Goal: Find specific page/section: Find specific page/section

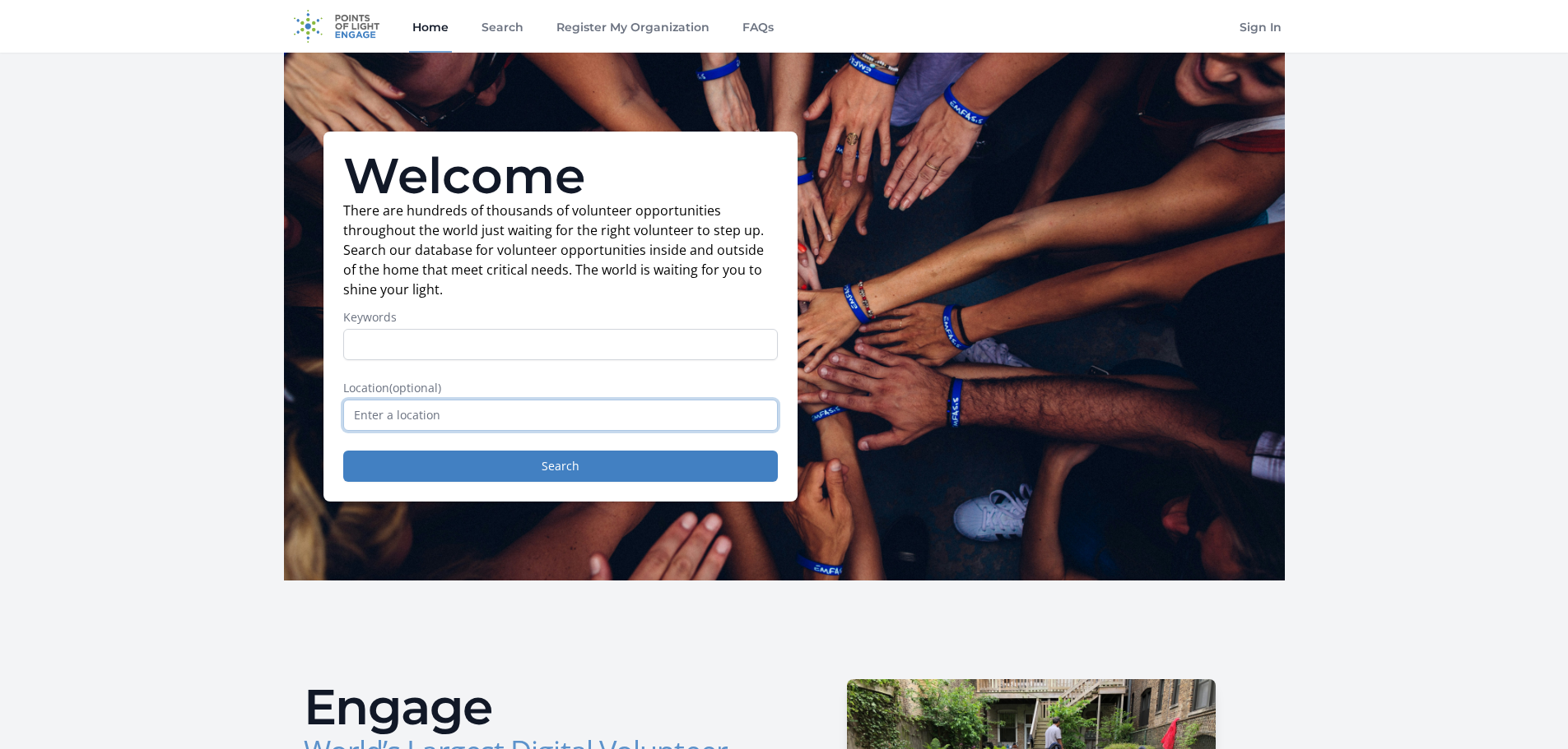
click at [433, 416] on input "text" at bounding box center [560, 416] width 435 height 31
type input "[GEOGRAPHIC_DATA], [GEOGRAPHIC_DATA], [GEOGRAPHIC_DATA]"
click at [525, 458] on button "Search" at bounding box center [560, 467] width 435 height 31
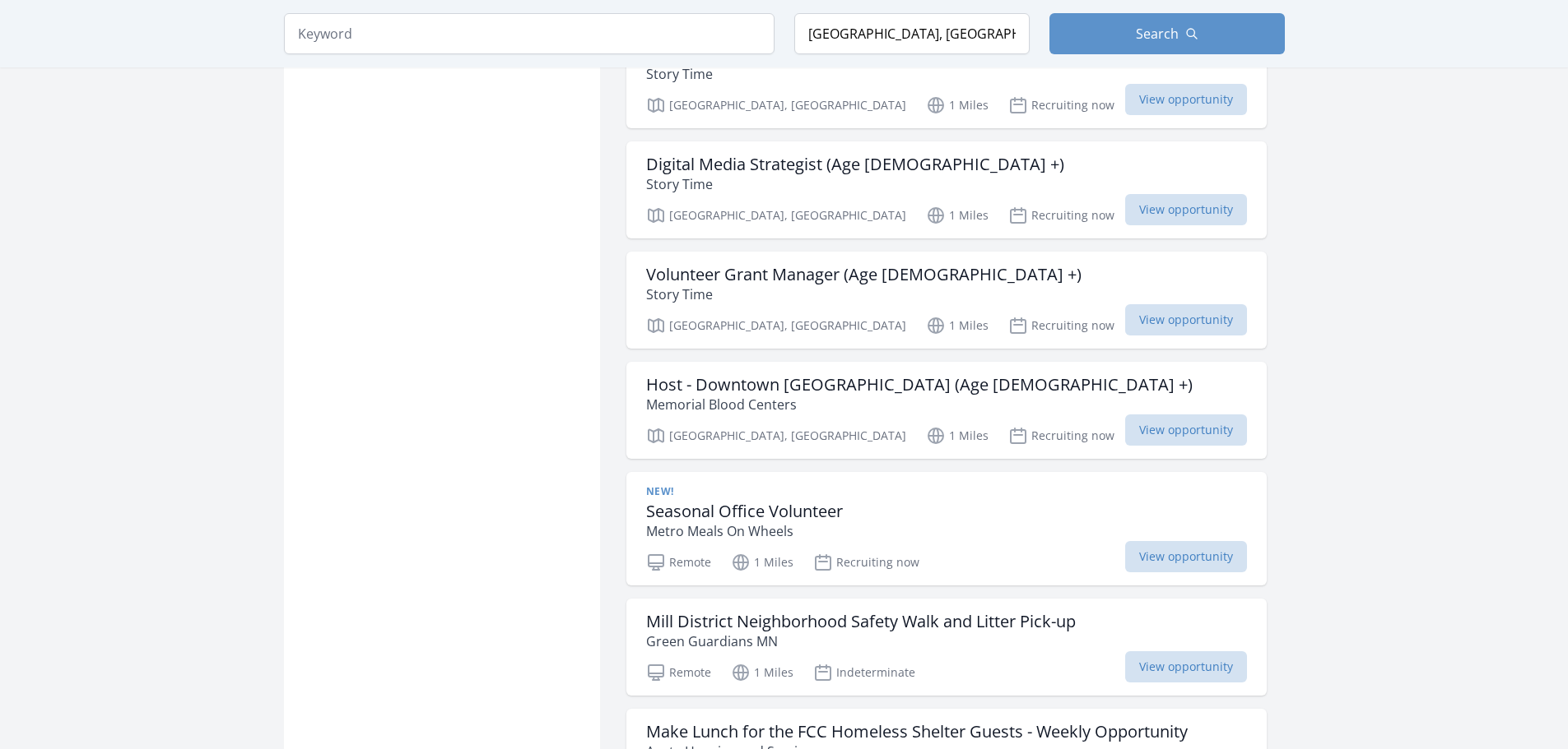
scroll to position [1810, 0]
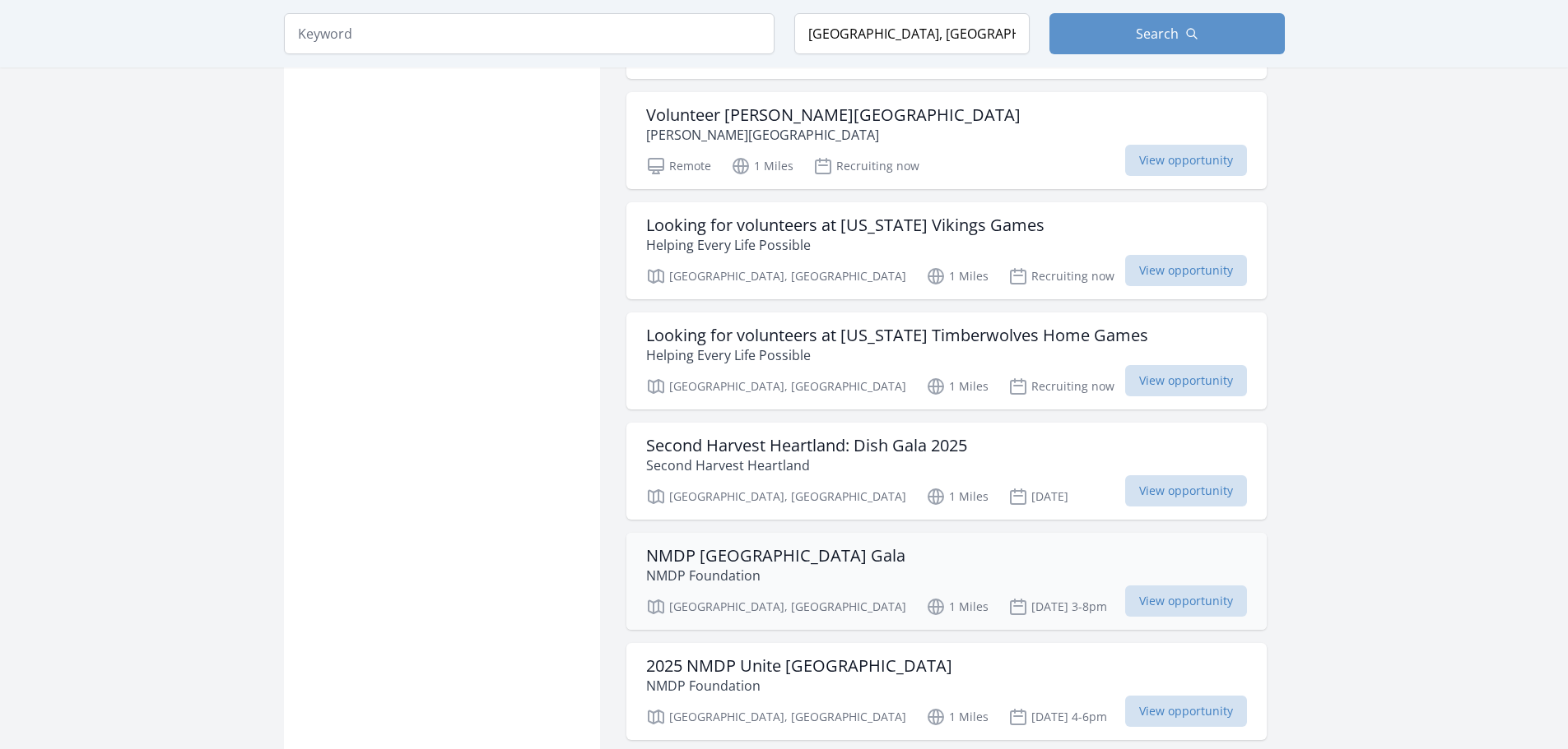
scroll to position [4395, 0]
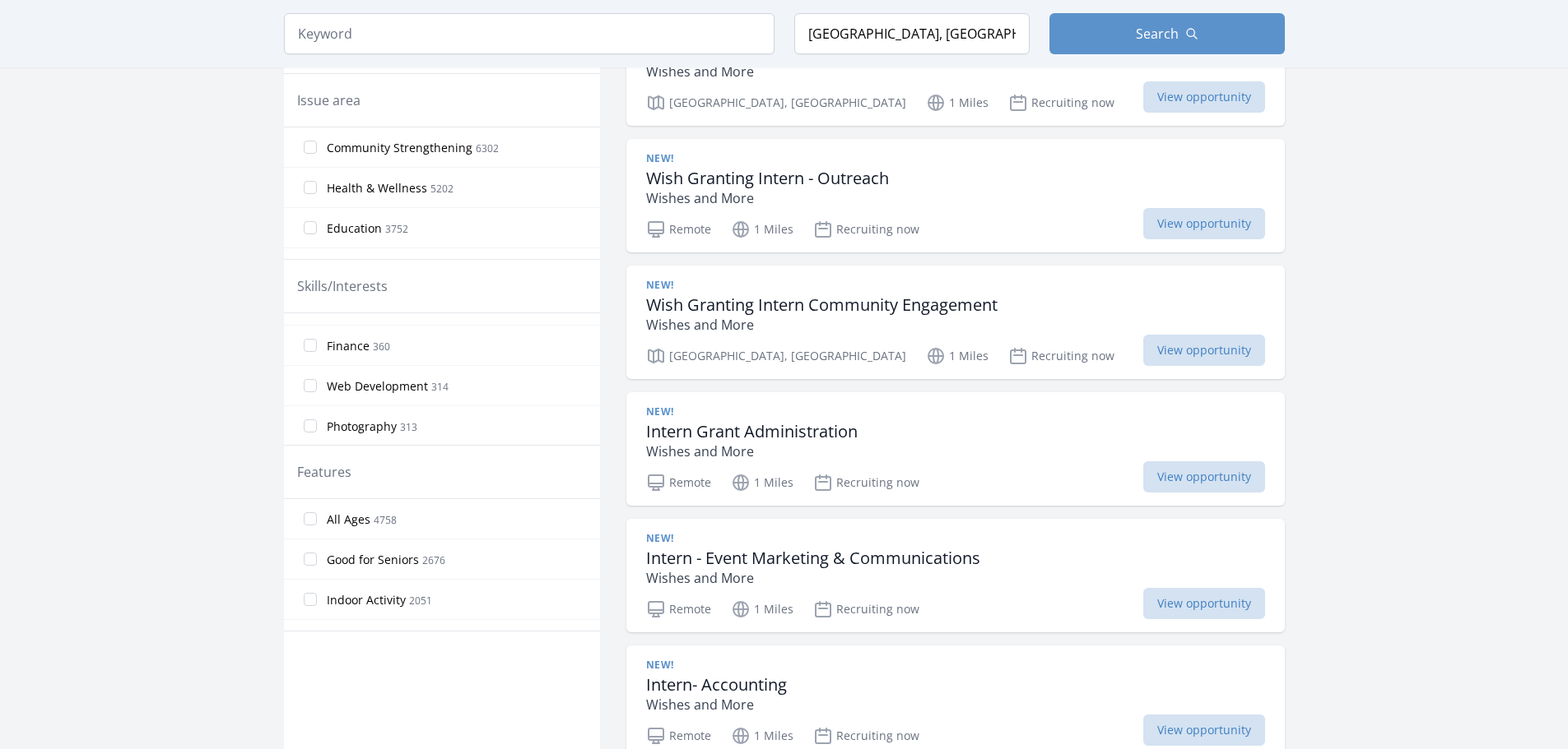
scroll to position [1143, 0]
